Goal: Check status

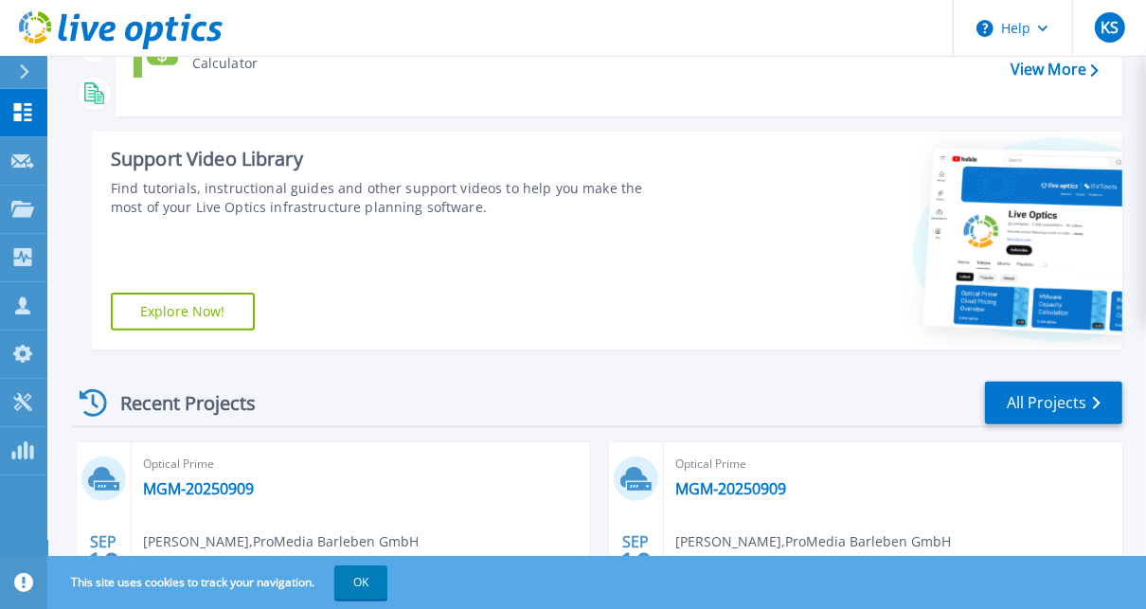
scroll to position [606, 0]
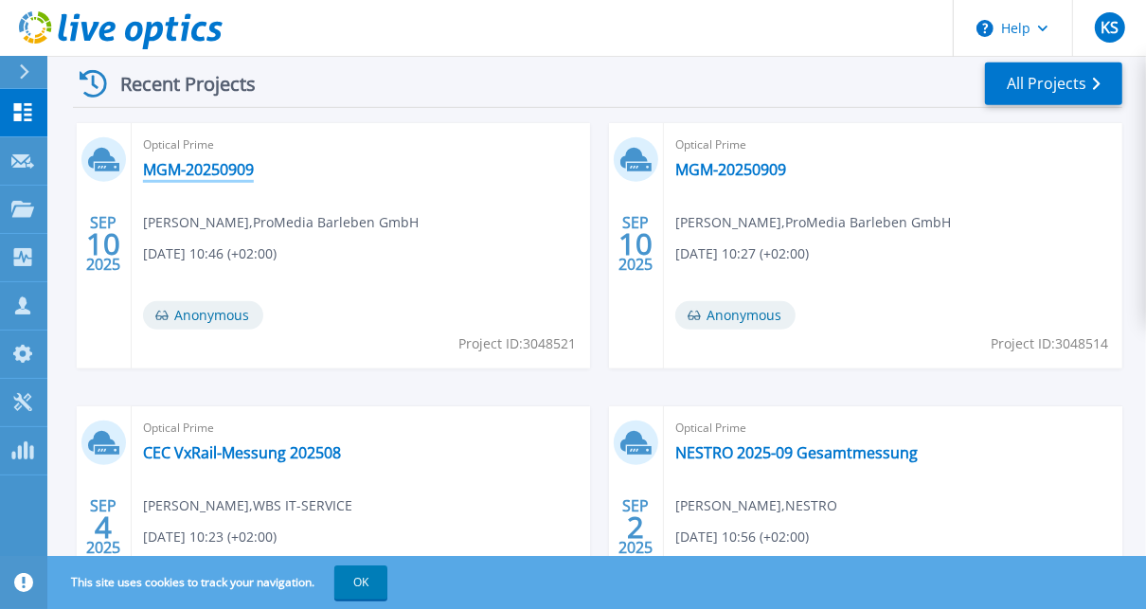
click at [189, 166] on link "MGM-20250909" at bounding box center [198, 169] width 111 height 19
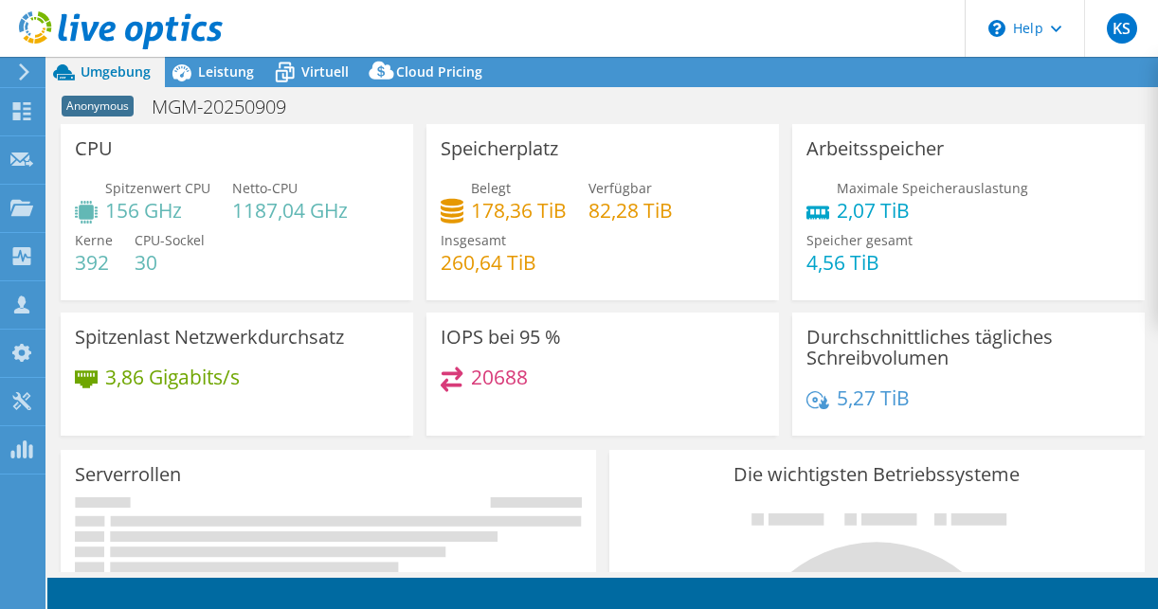
select select "USD"
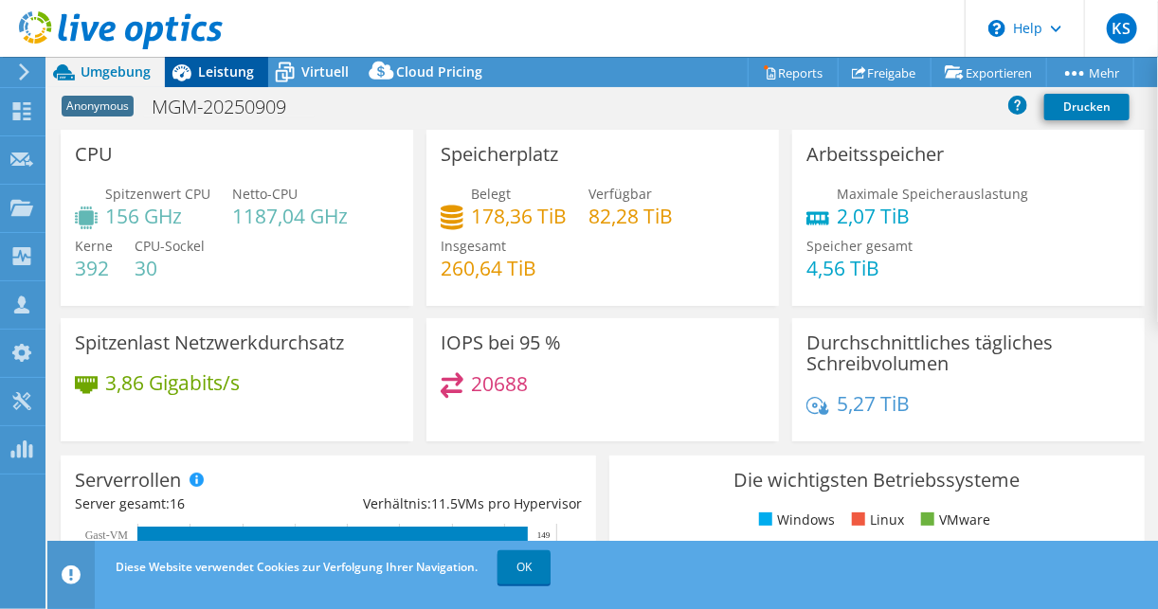
click at [225, 76] on span "Leistung" at bounding box center [226, 72] width 56 height 18
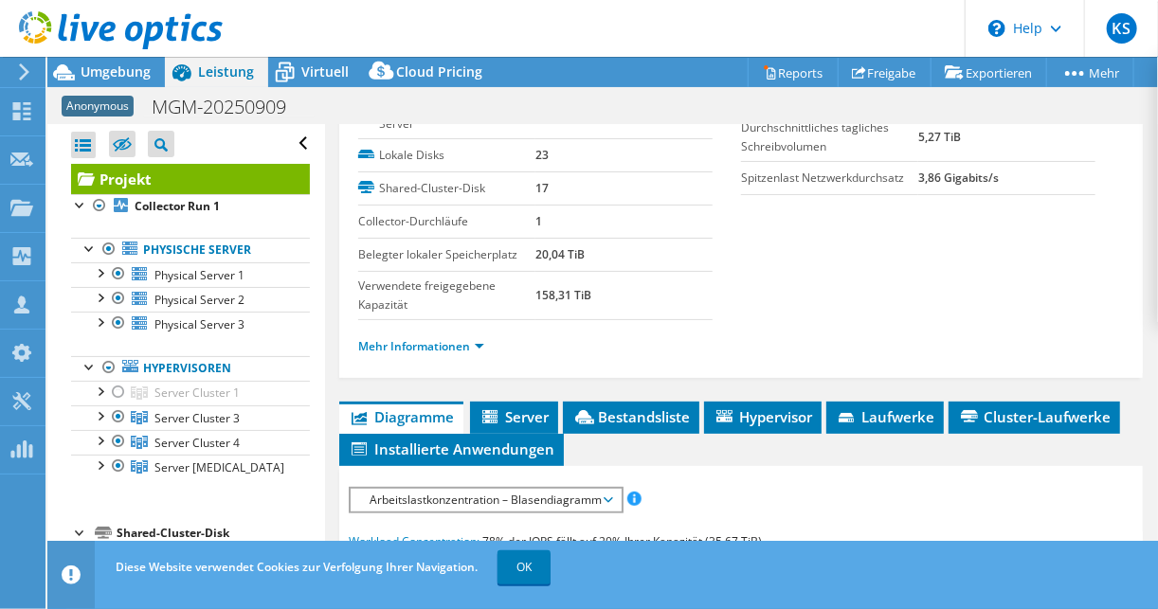
scroll to position [227, 0]
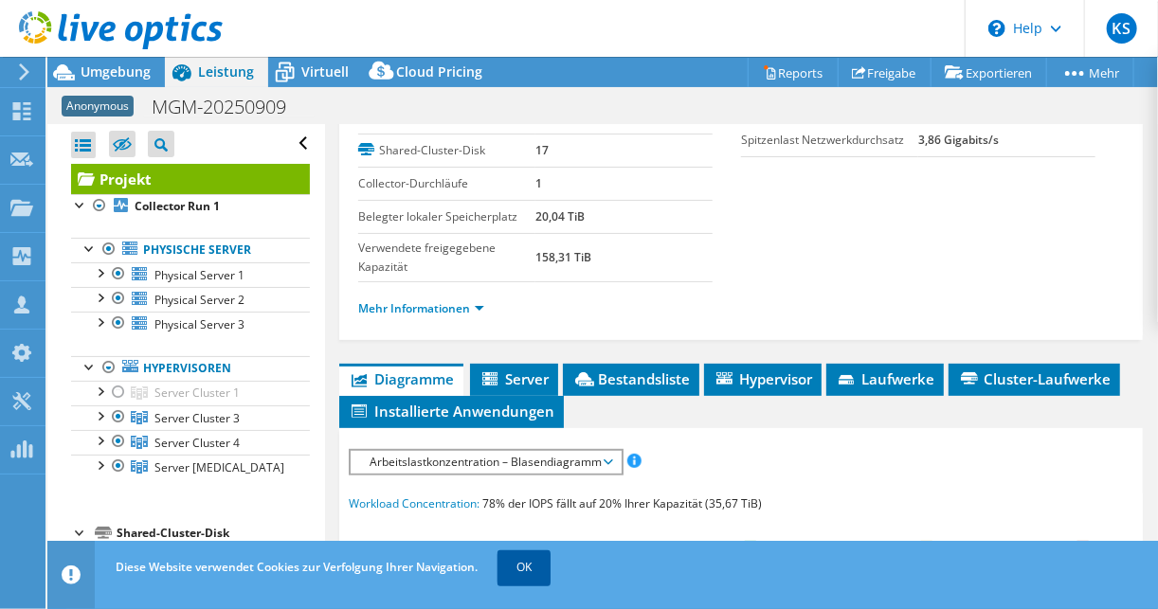
click at [529, 561] on link "OK" at bounding box center [523, 567] width 53 height 34
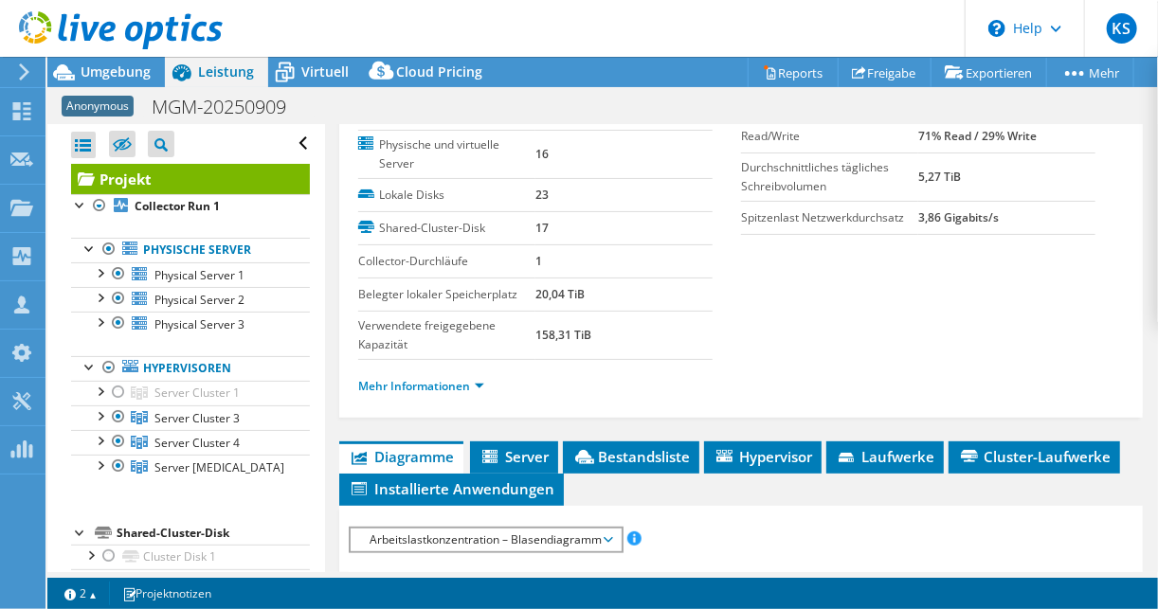
scroll to position [152, 0]
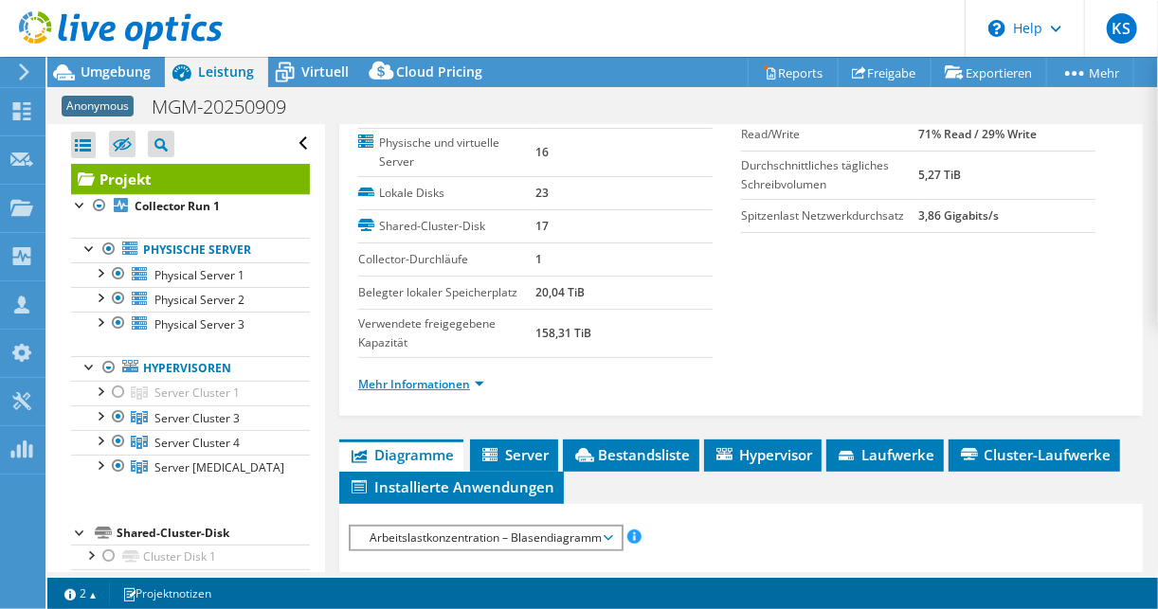
click at [446, 380] on link "Mehr Informationen" at bounding box center [421, 384] width 126 height 16
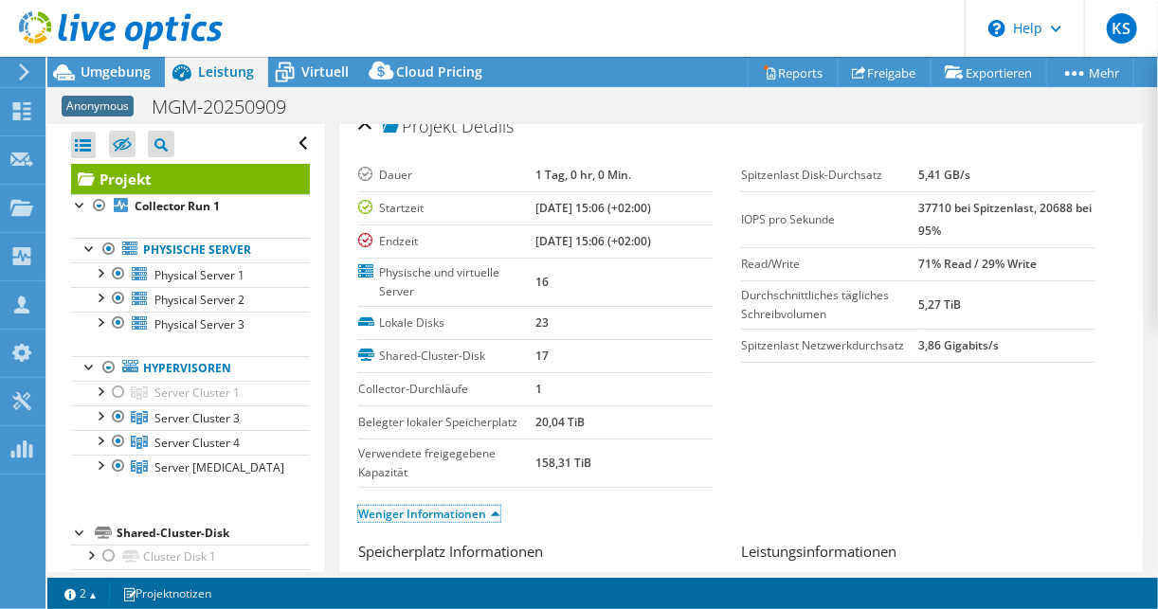
scroll to position [0, 0]
